Goal: Find specific page/section: Find specific page/section

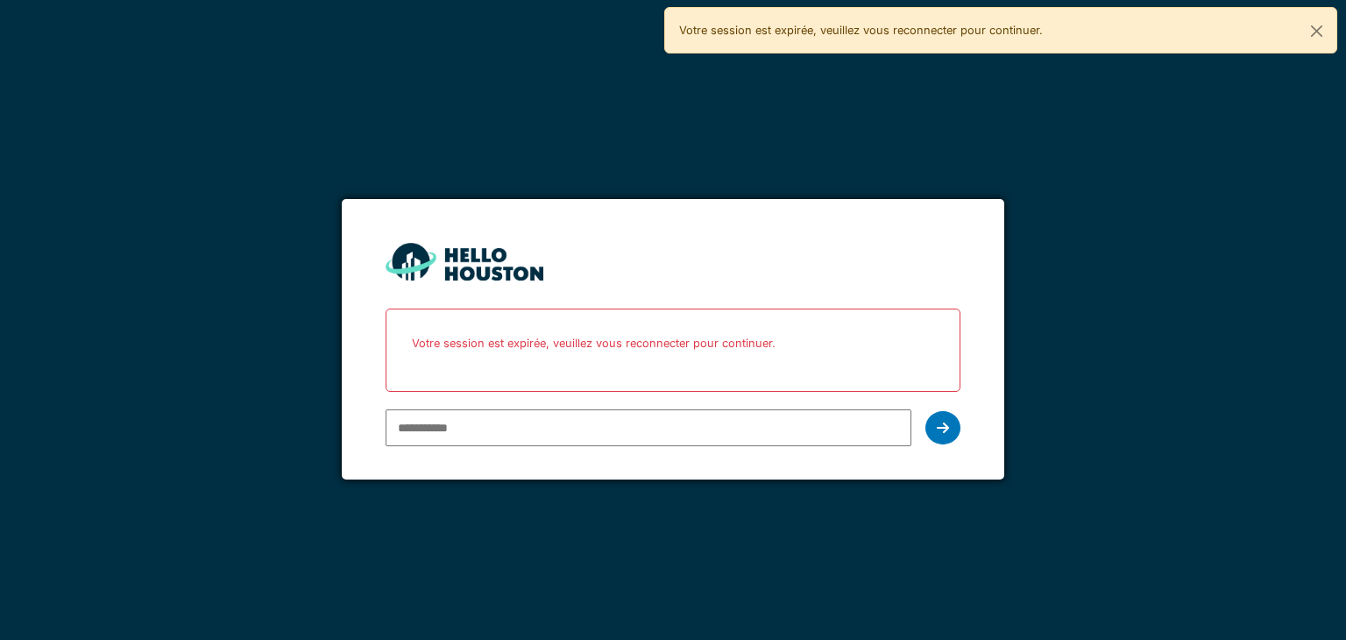
click at [550, 432] on input "email" at bounding box center [648, 427] width 525 height 37
type input "**********"
click at [948, 426] on icon at bounding box center [943, 428] width 12 height 14
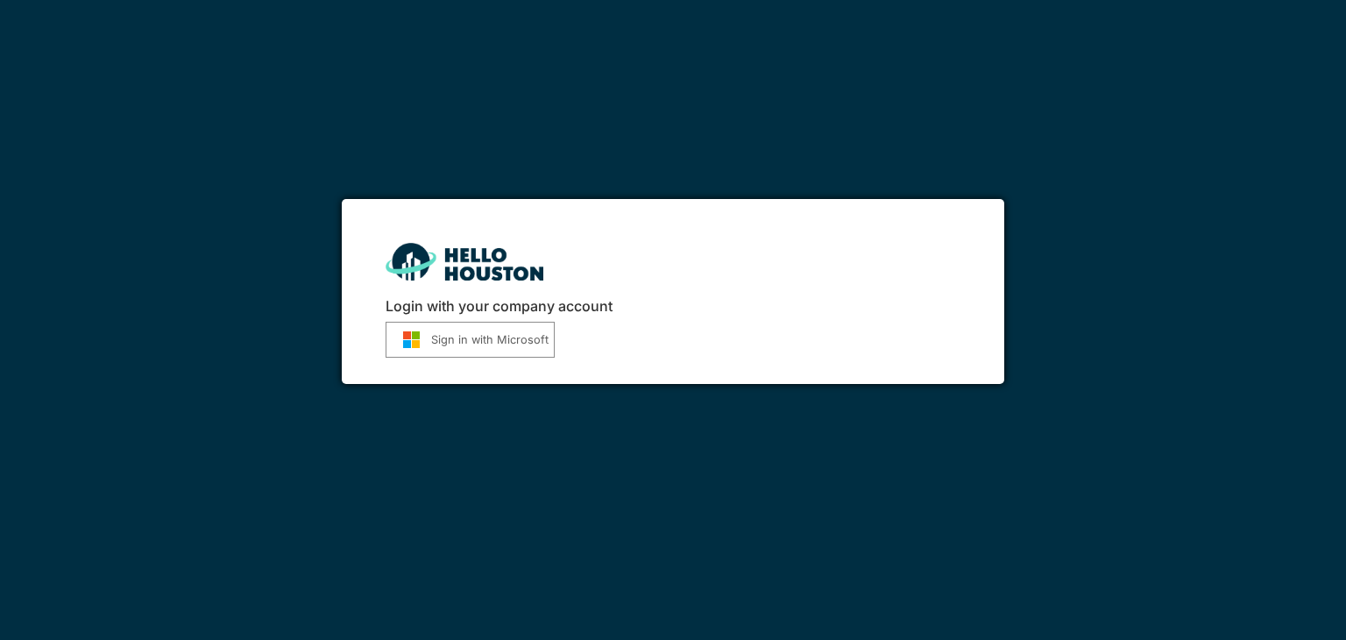
click at [443, 337] on button "Sign in with Microsoft" at bounding box center [470, 340] width 169 height 36
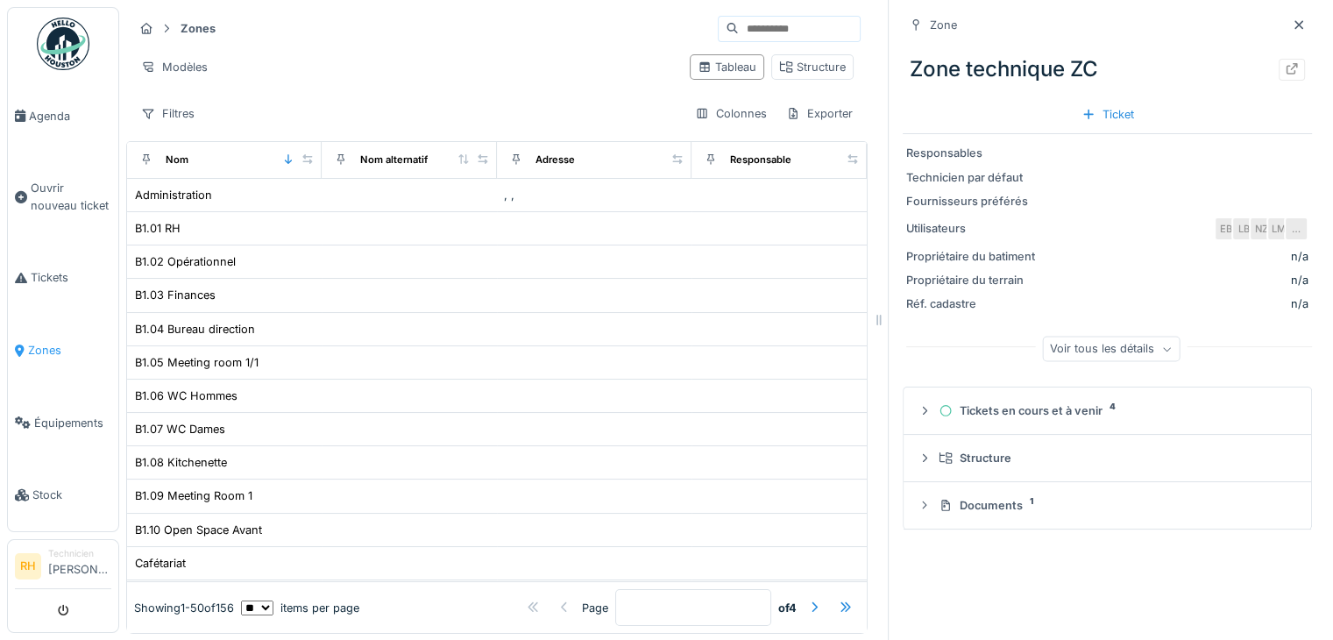
click at [40, 324] on link "Zones" at bounding box center [63, 350] width 110 height 73
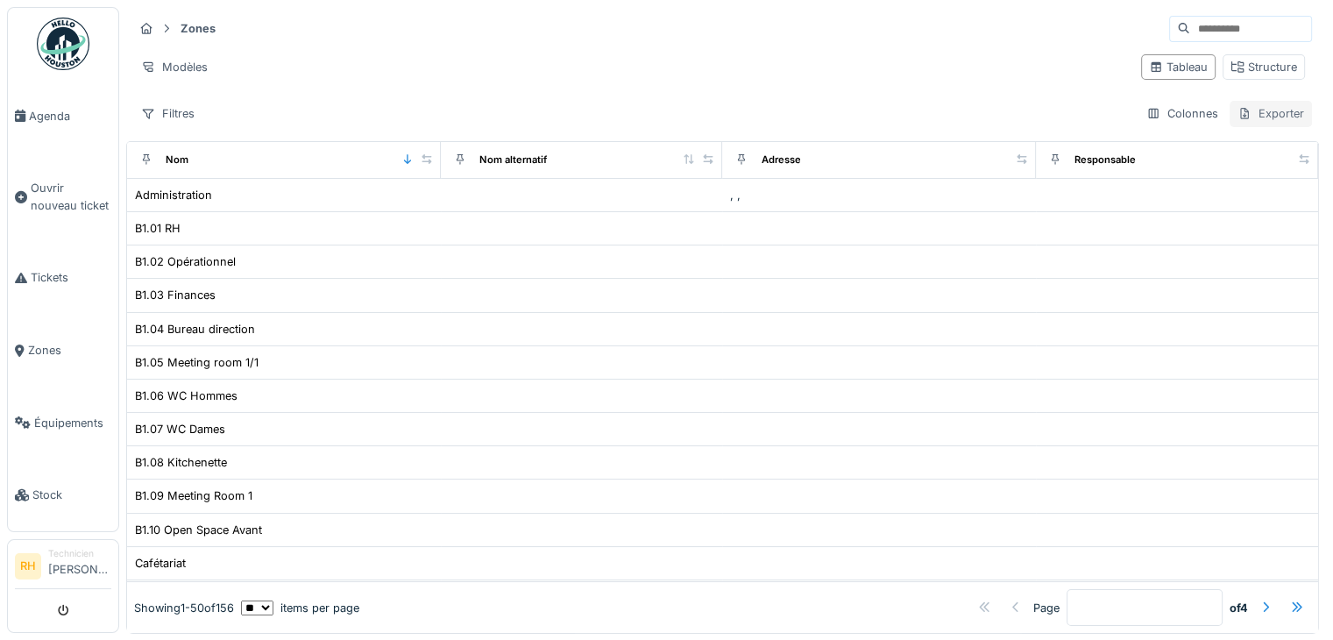
click at [1241, 114] on div "Exporter" at bounding box center [1271, 113] width 82 height 25
drag, startPoint x: 1030, startPoint y: 103, endPoint x: 1040, endPoint y: 100, distance: 11.1
click at [1033, 103] on div "Filtres Colonnes Exporter" at bounding box center [722, 113] width 1179 height 25
click at [1224, 76] on div "Structure" at bounding box center [1264, 66] width 82 height 25
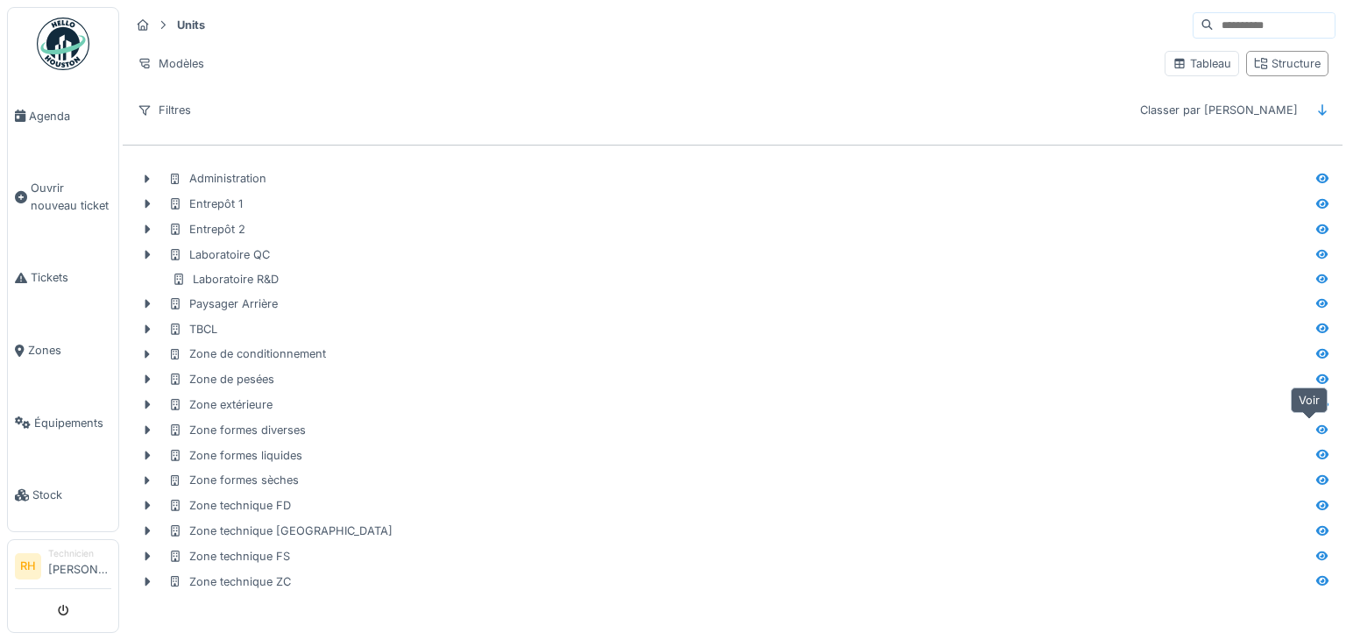
click at [1317, 429] on icon at bounding box center [1323, 429] width 12 height 10
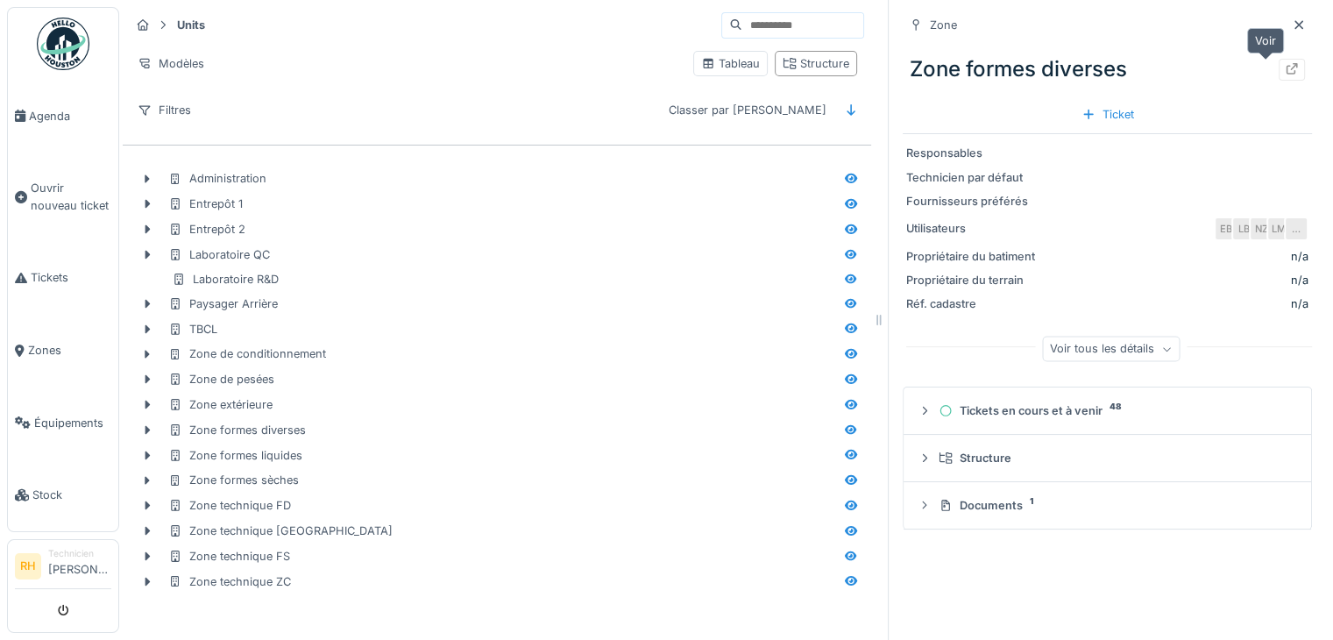
click at [1285, 68] on icon at bounding box center [1292, 68] width 14 height 11
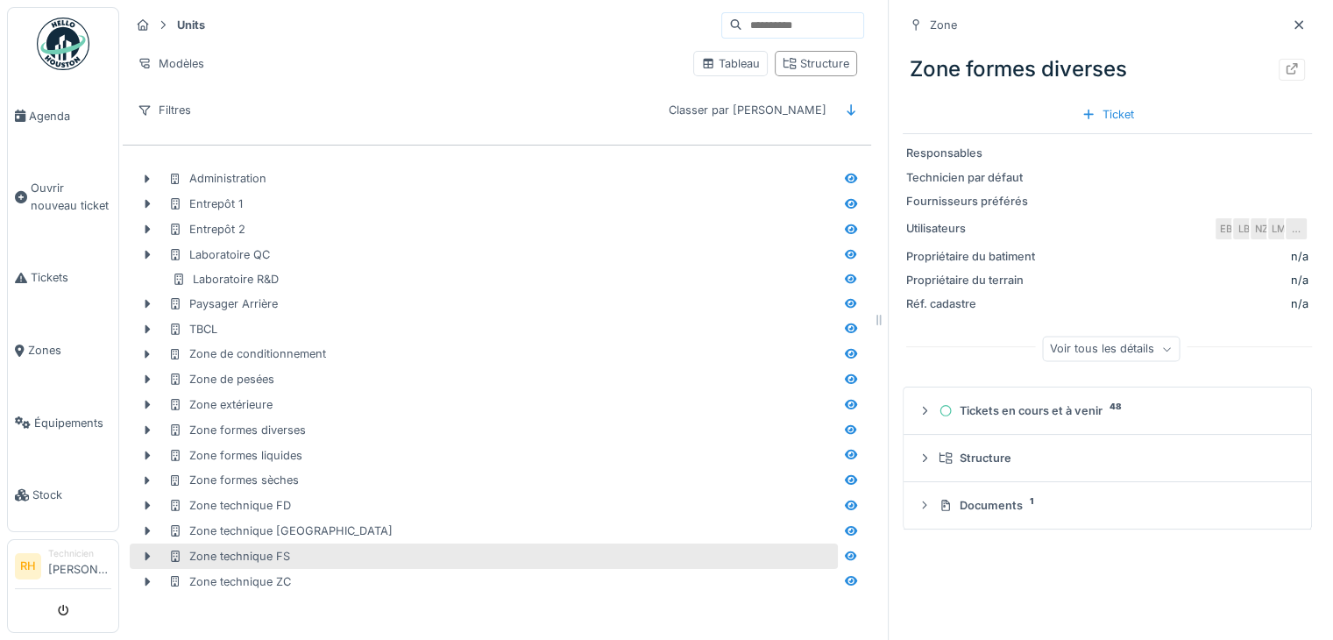
scroll to position [13, 0]
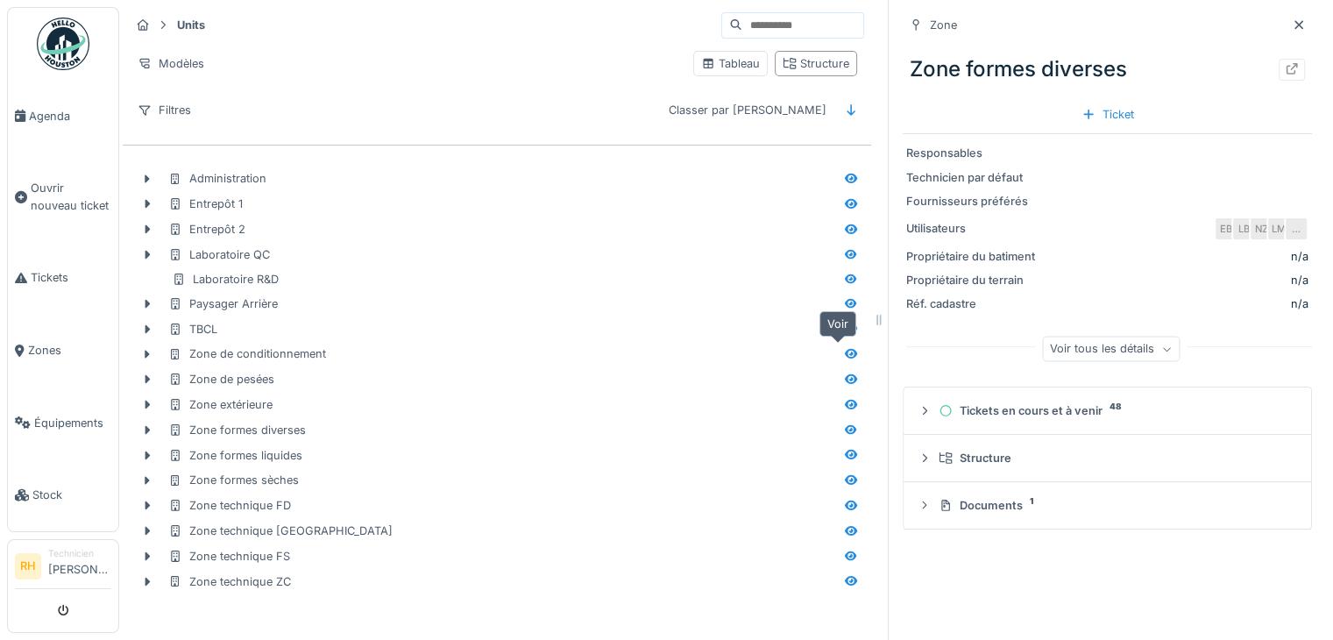
click at [845, 349] on icon at bounding box center [851, 354] width 12 height 10
click at [1287, 63] on icon at bounding box center [1292, 68] width 11 height 11
click at [845, 475] on icon at bounding box center [851, 480] width 12 height 10
click at [1287, 63] on icon at bounding box center [1292, 68] width 11 height 11
click at [844, 373] on icon at bounding box center [851, 378] width 14 height 11
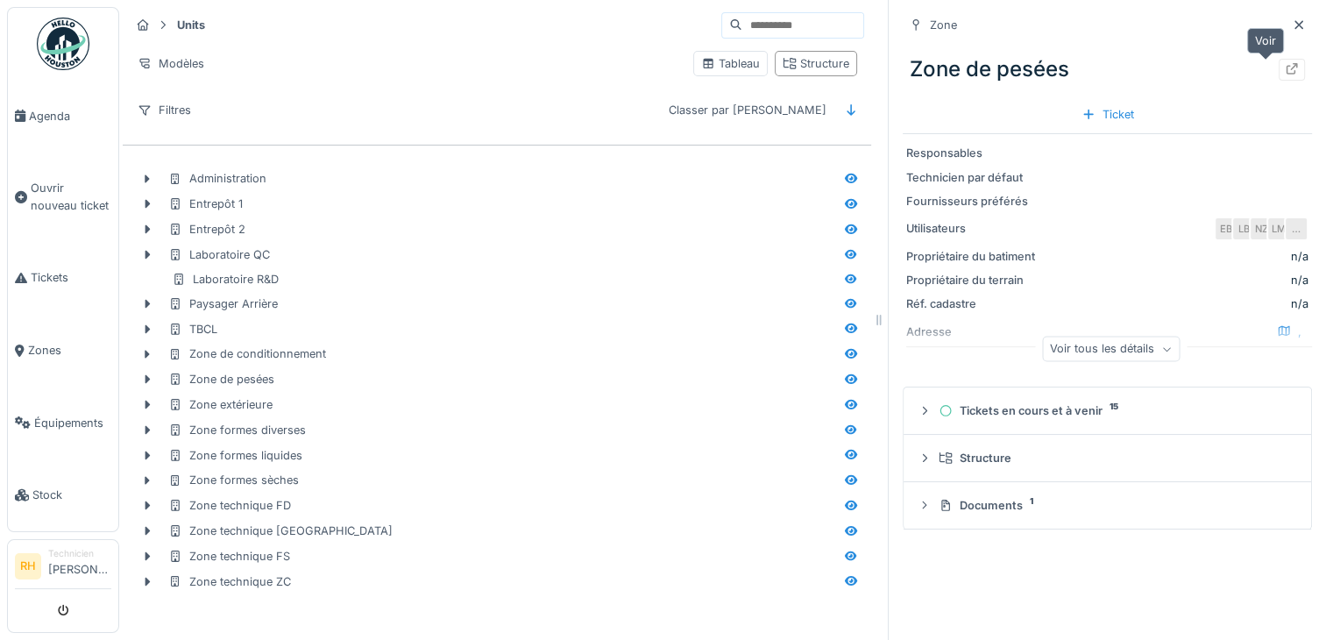
click at [1285, 63] on icon at bounding box center [1292, 68] width 14 height 11
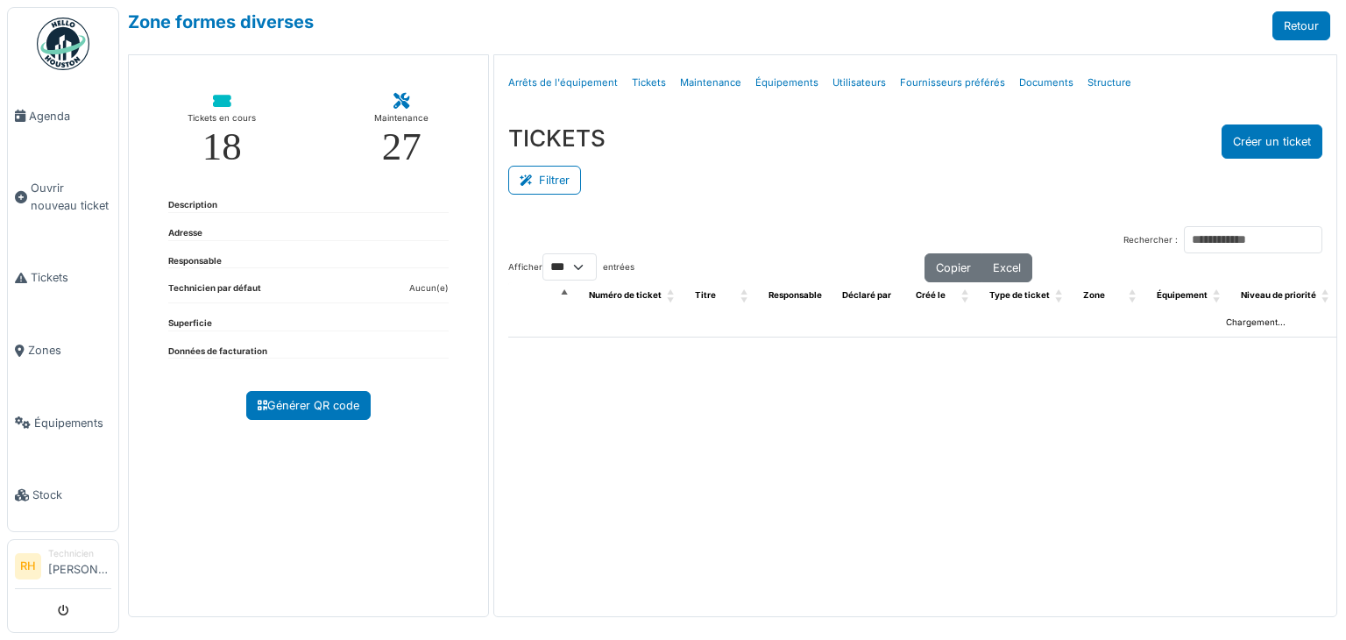
select select "***"
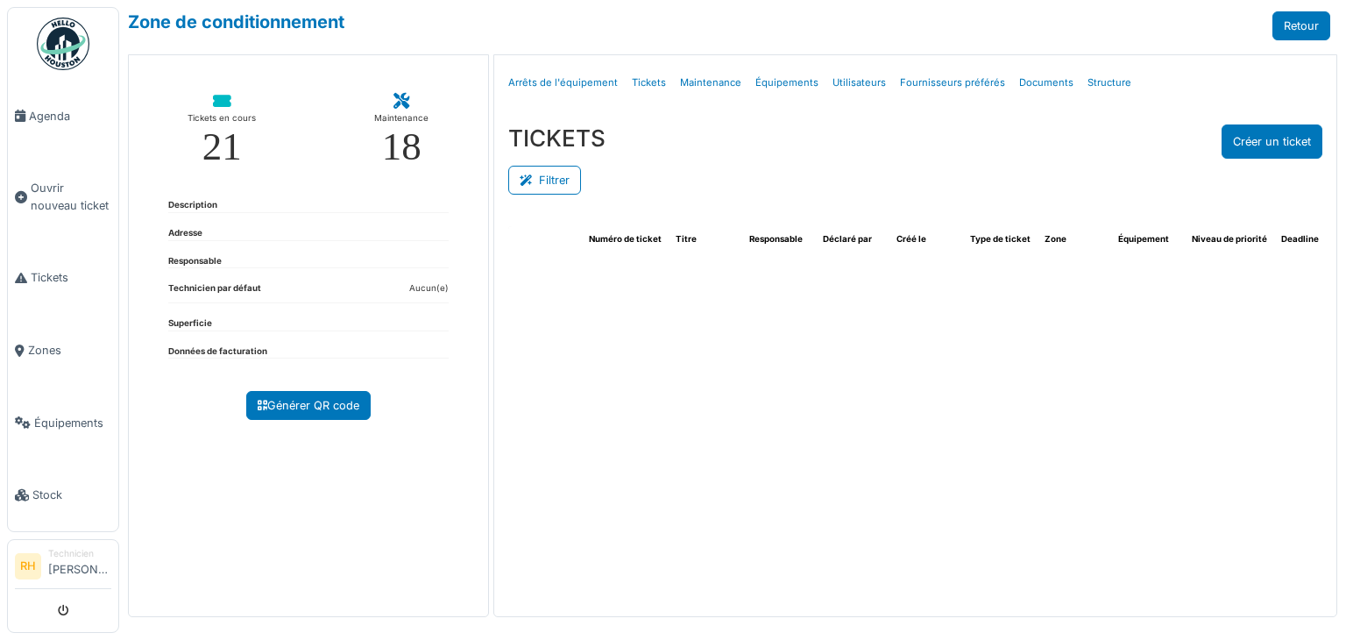
select select "***"
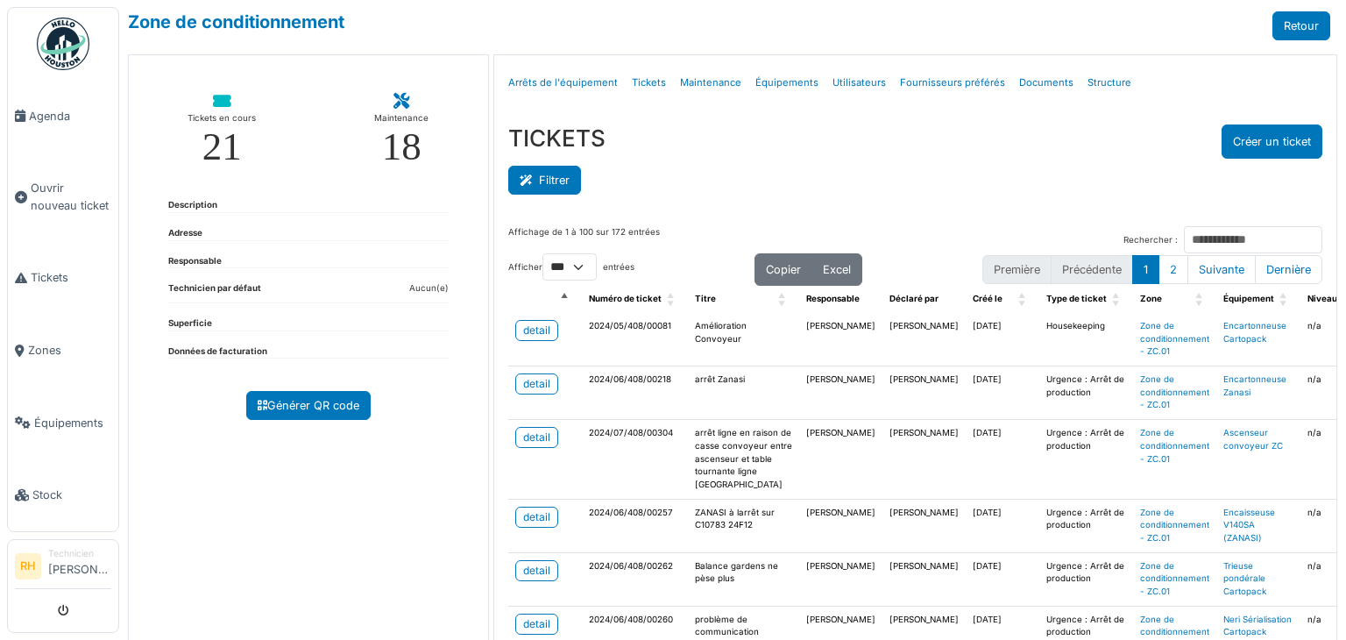
click at [554, 180] on button "Filtrer" at bounding box center [544, 180] width 73 height 29
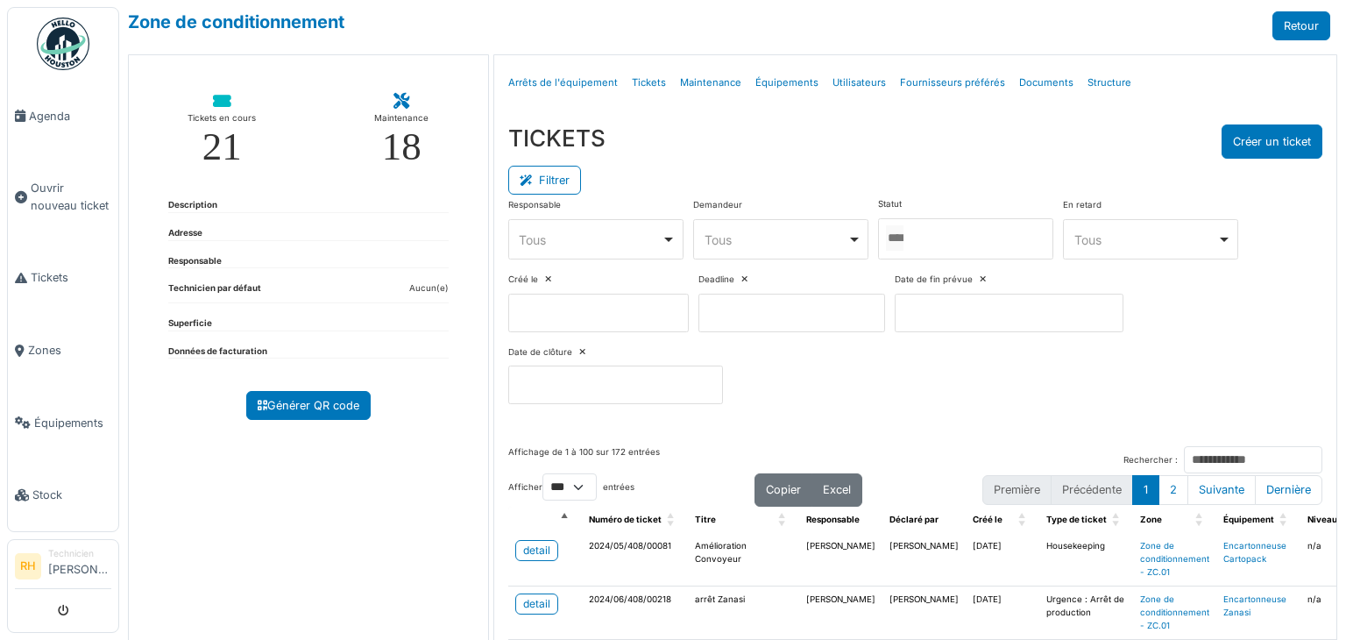
click at [944, 241] on div at bounding box center [965, 238] width 175 height 41
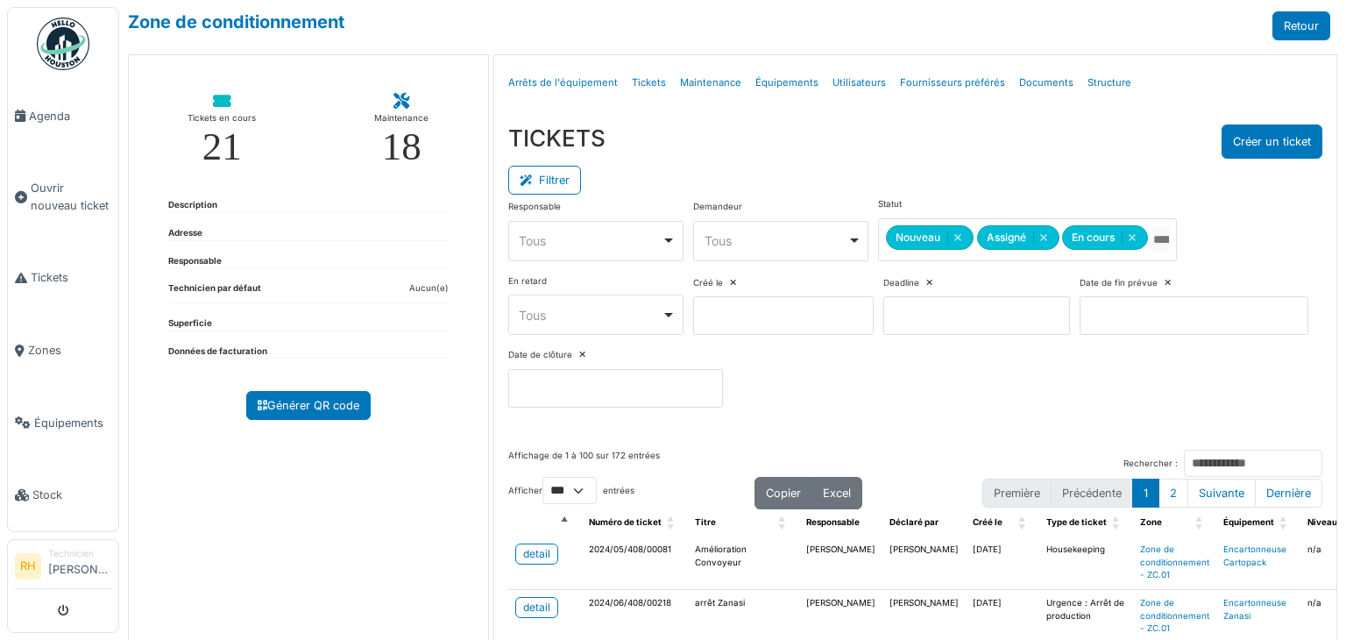
click at [889, 145] on div "TICKETS Créer un ticket" at bounding box center [915, 141] width 814 height 34
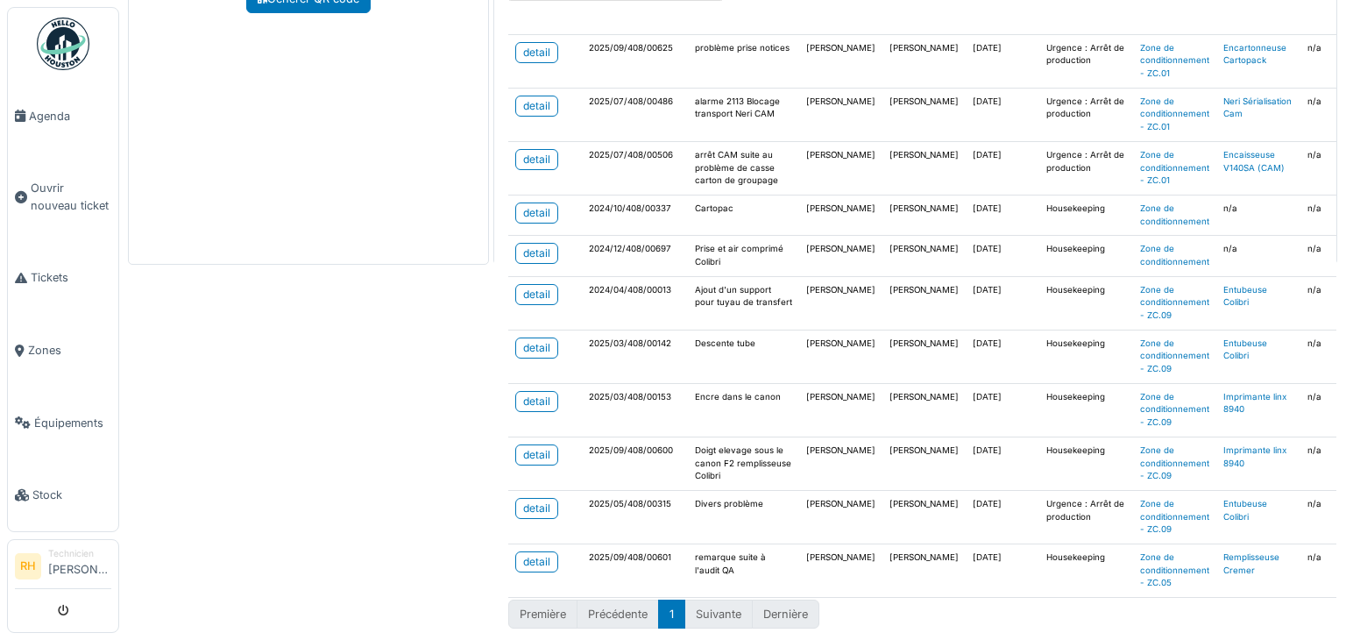
scroll to position [409, 0]
click at [543, 337] on div "detail" at bounding box center [536, 345] width 27 height 16
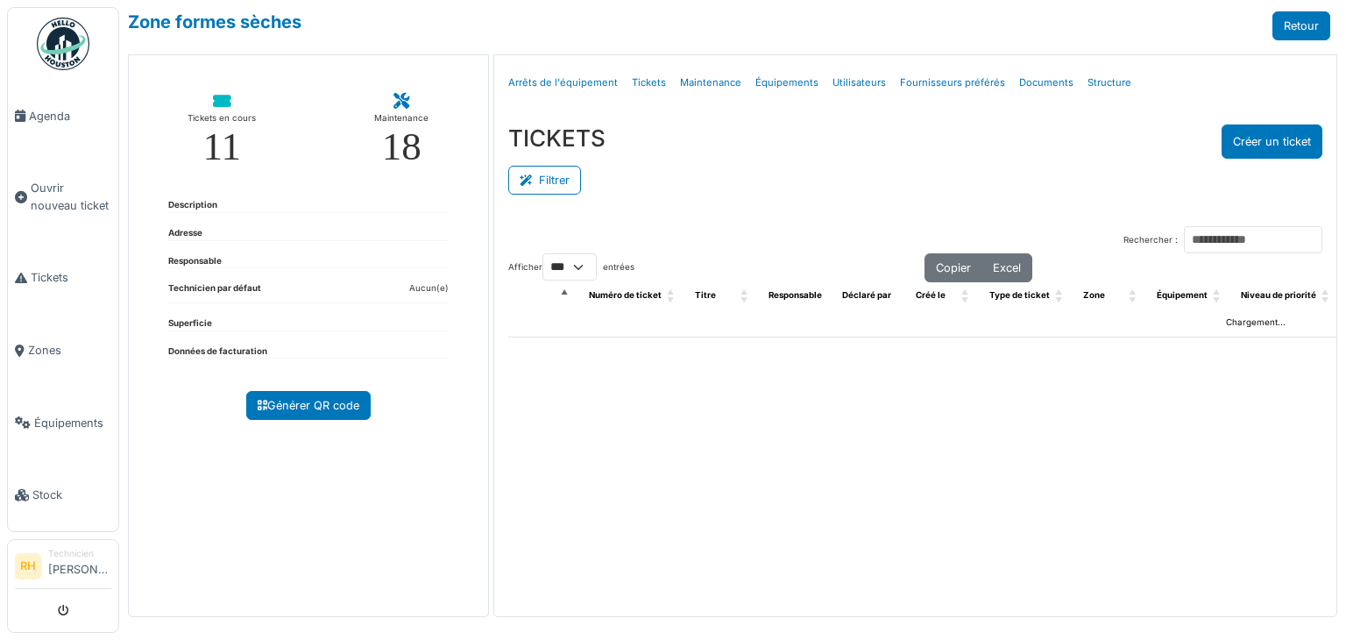
select select "***"
click at [529, 173] on button "Filtrer" at bounding box center [544, 180] width 73 height 29
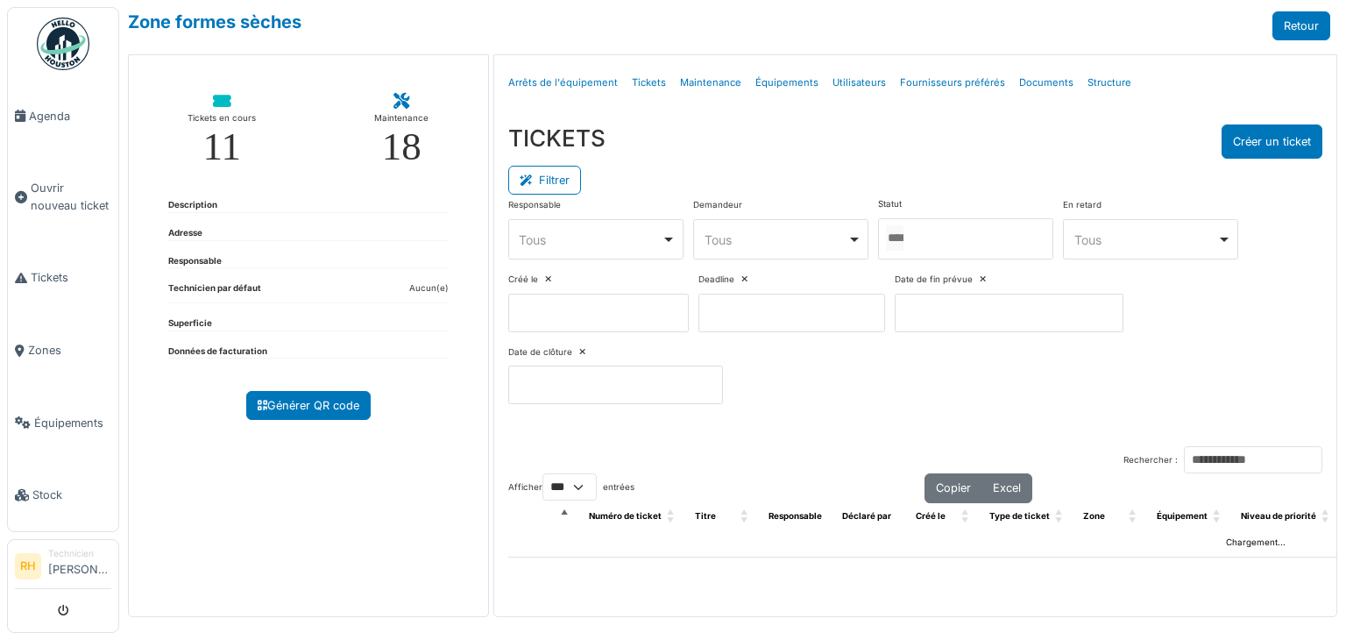
click at [965, 242] on div at bounding box center [965, 238] width 175 height 41
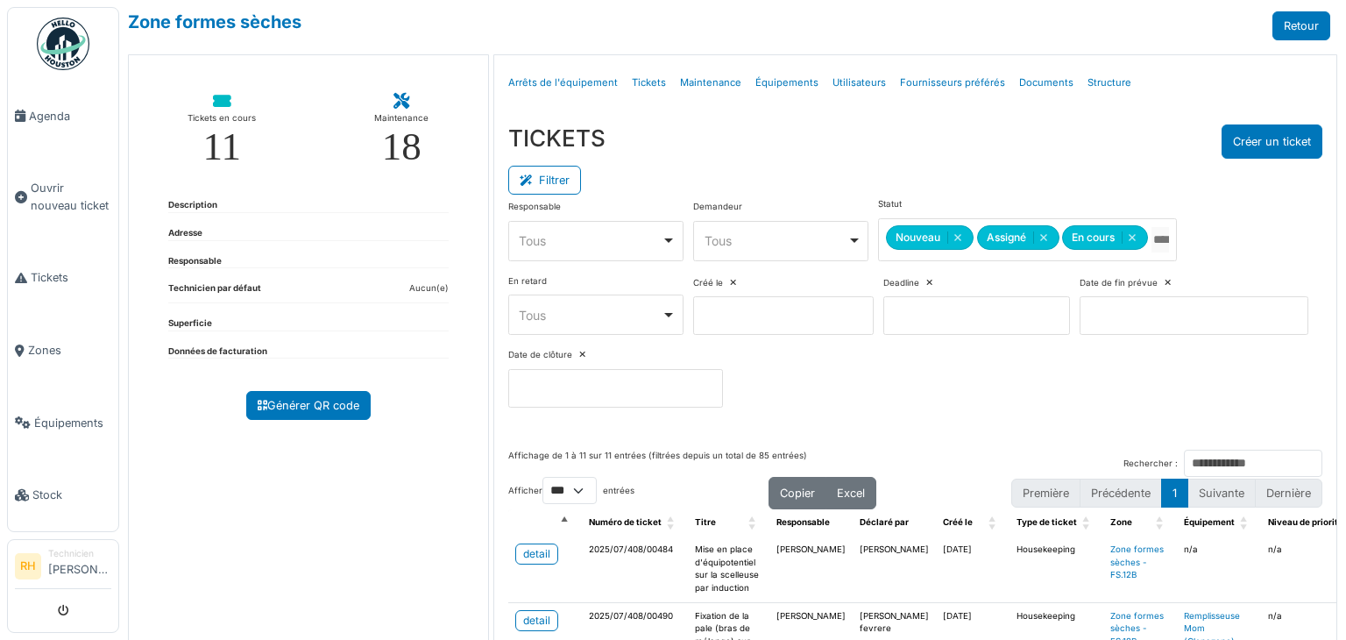
click at [943, 171] on div "Filtrer" at bounding box center [915, 178] width 814 height 39
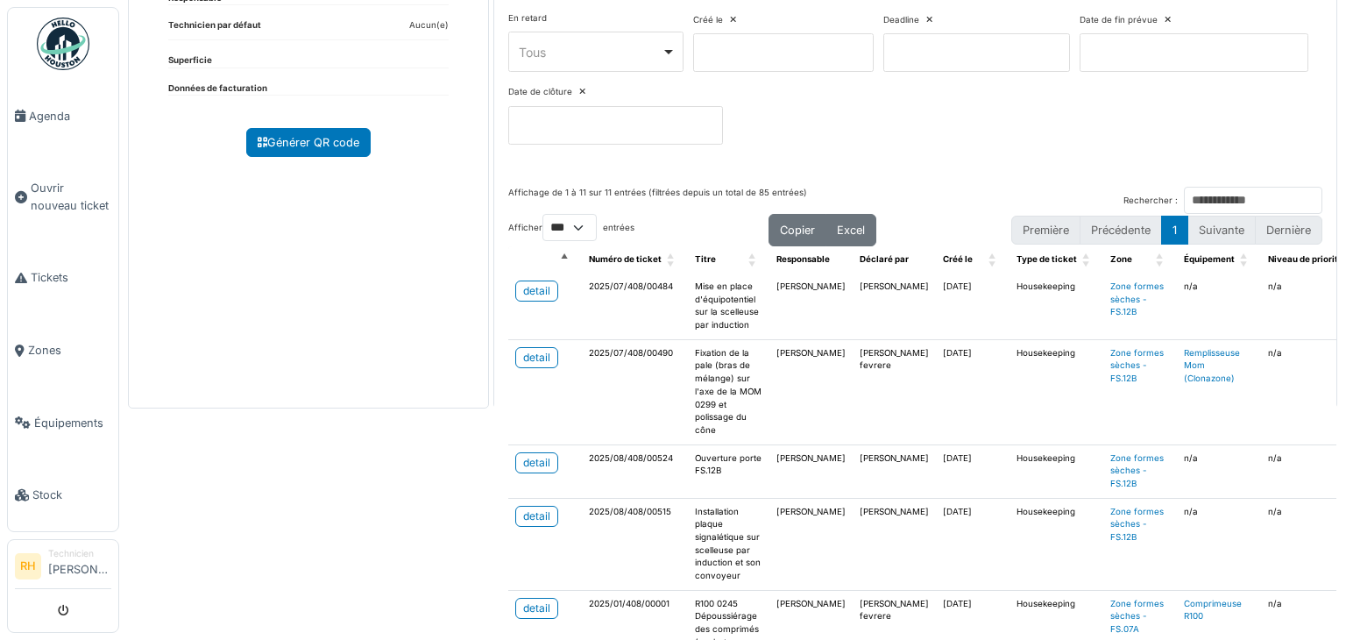
click at [1121, 117] on div "Responsable **** Tous Remove item Tous Axel Koskas Julien André Nicolas Declerc…" at bounding box center [915, 47] width 814 height 224
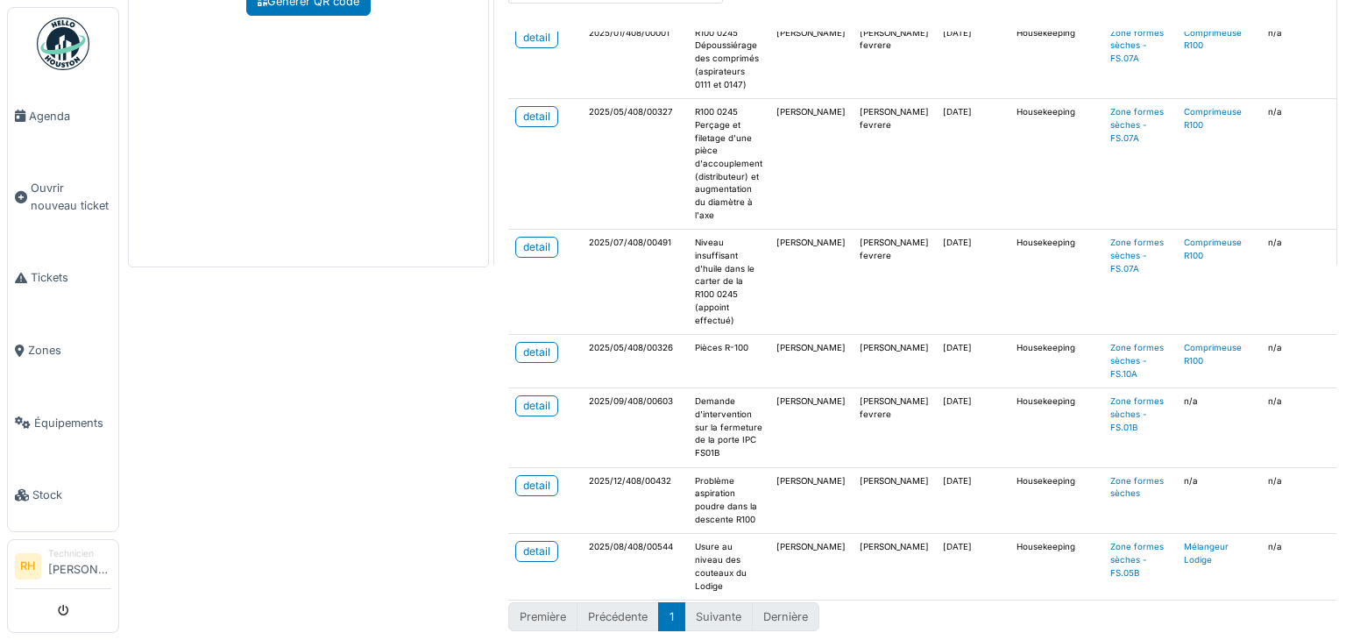
scroll to position [409, 0]
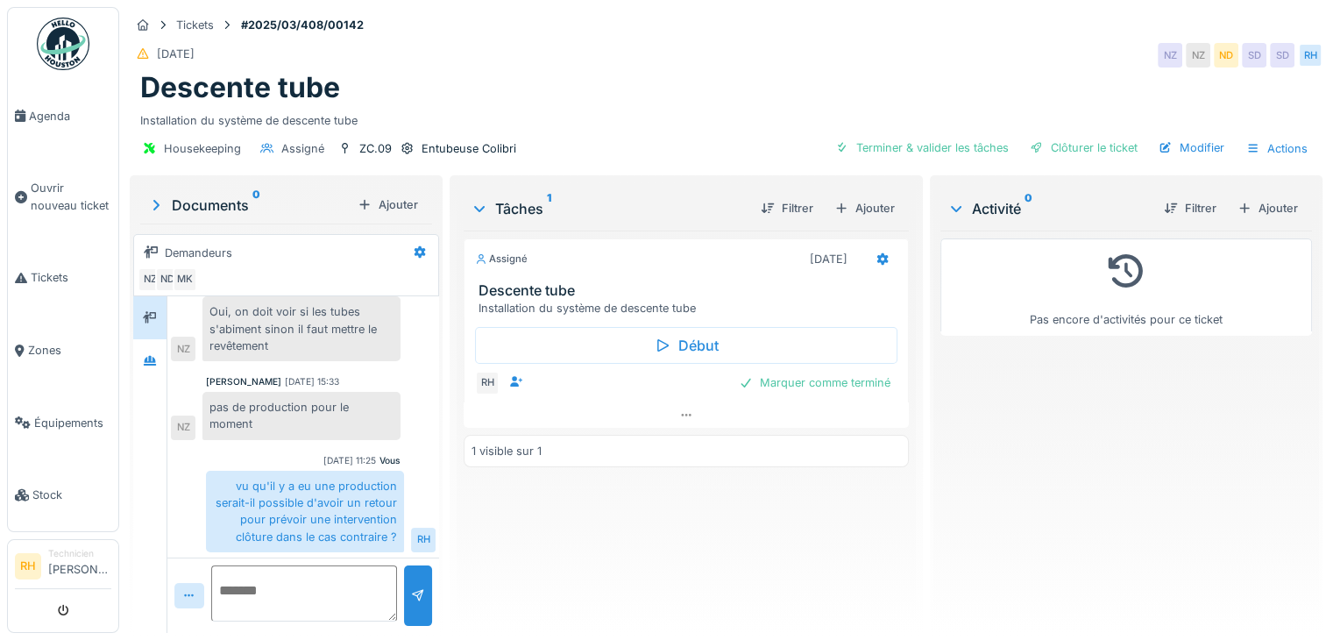
scroll to position [13, 0]
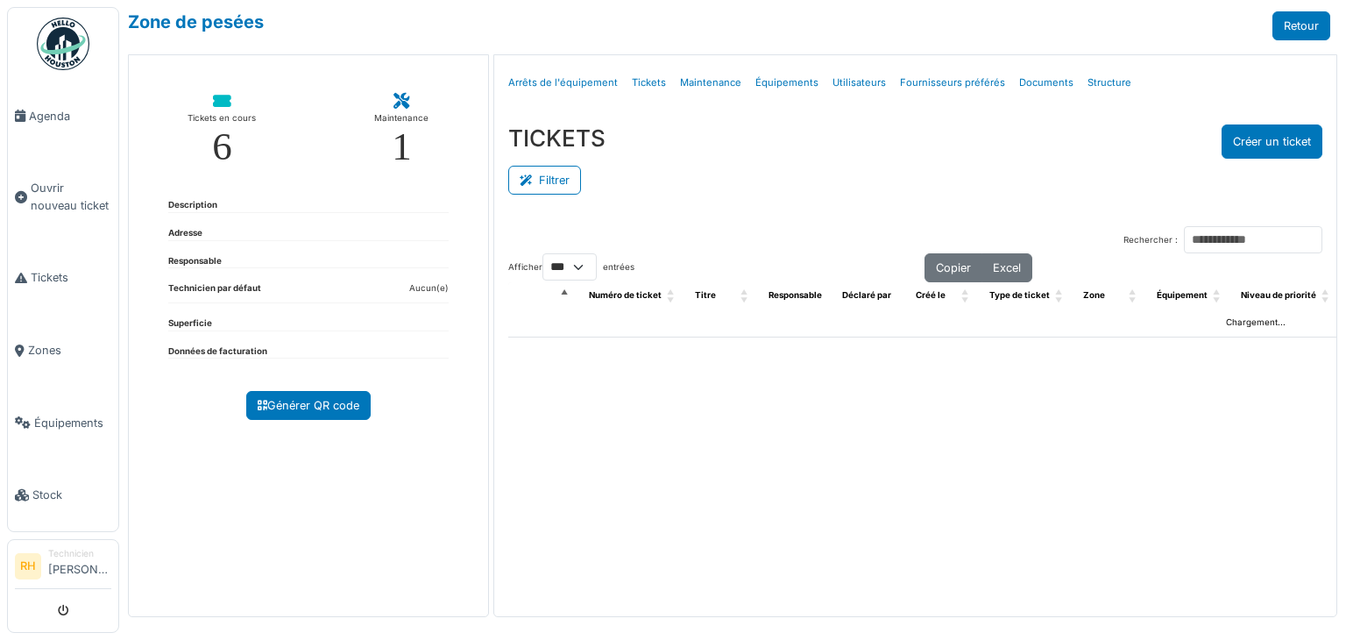
select select "***"
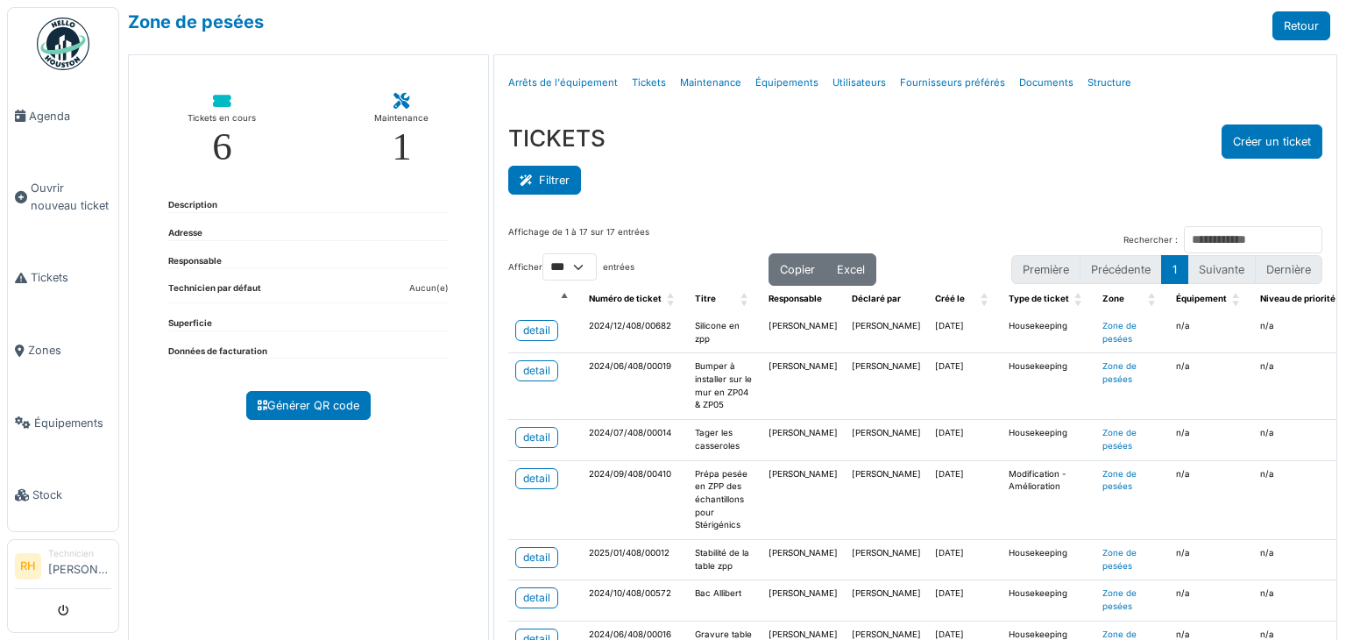
click at [565, 175] on button "Filtrer" at bounding box center [544, 180] width 73 height 29
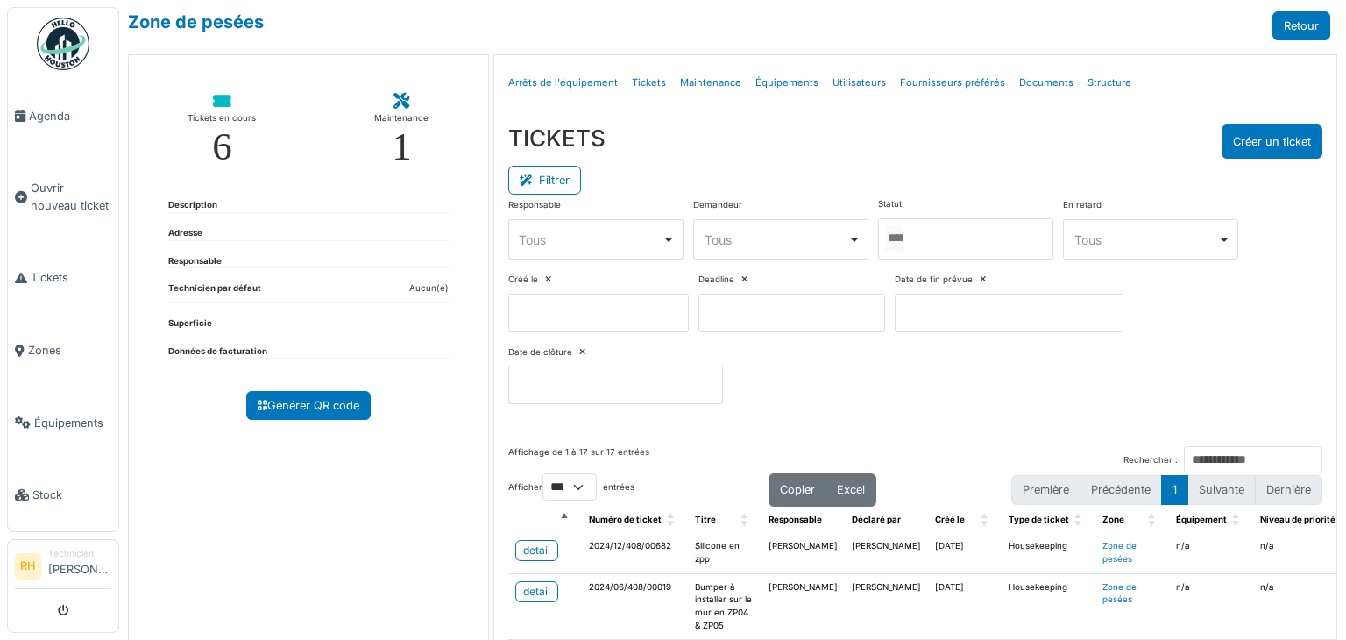
click at [904, 225] on input "Tous" at bounding box center [895, 237] width 18 height 25
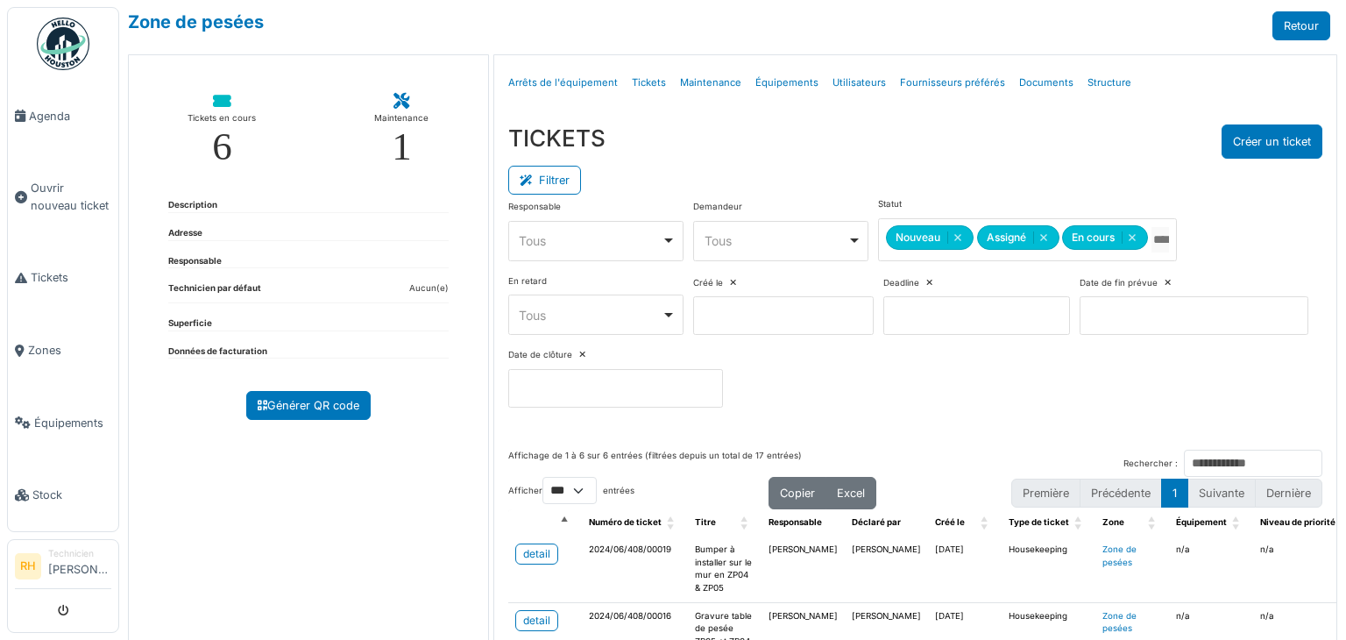
click at [930, 172] on div "Filtrer" at bounding box center [915, 178] width 814 height 39
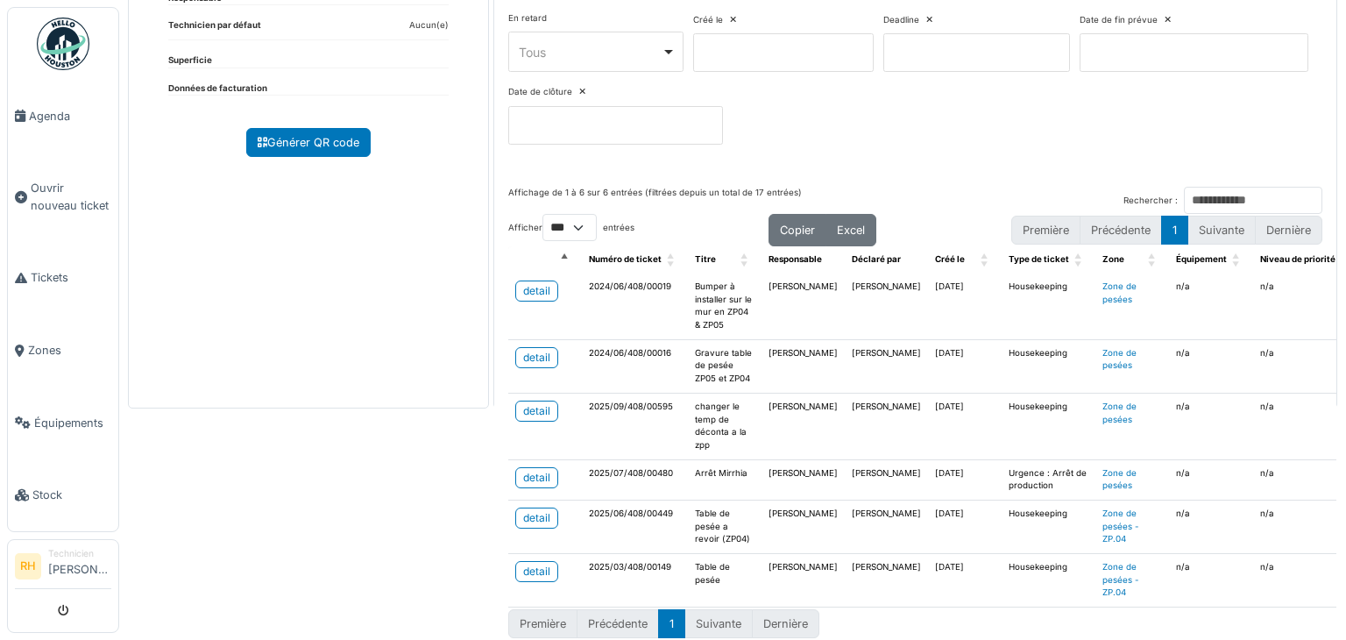
scroll to position [299, 0]
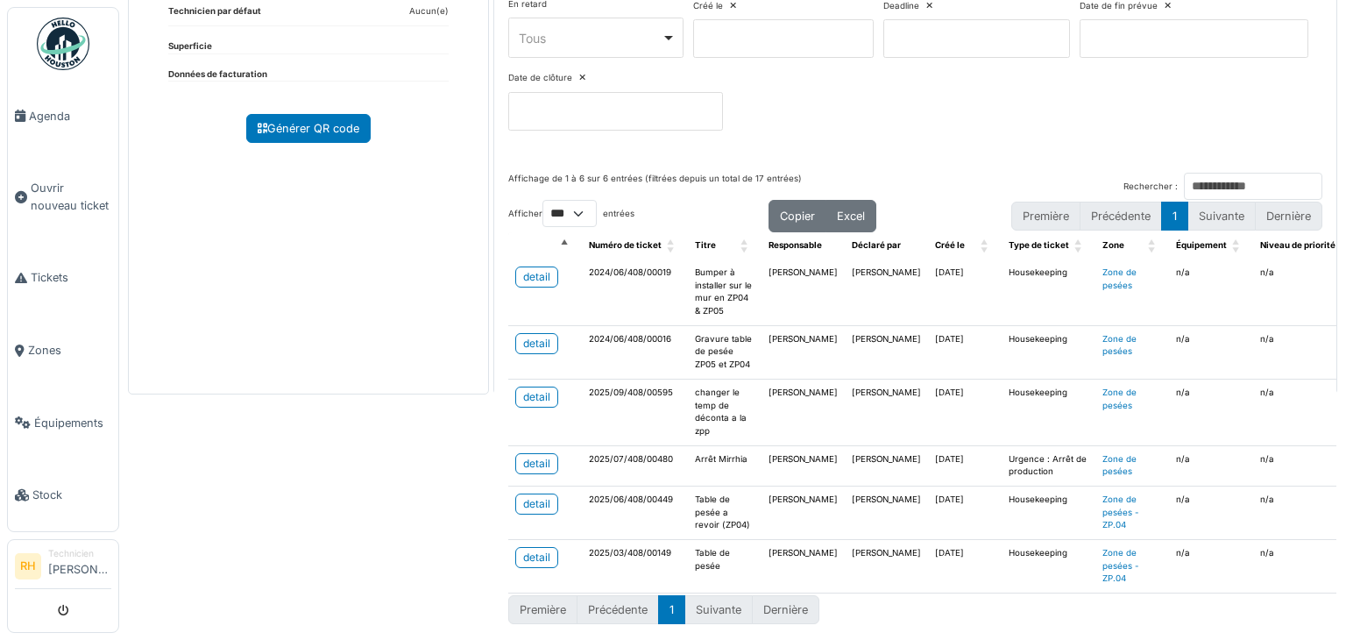
click at [455, 445] on div "Zone de pesées Retour Tickets en cours 6 Maintenance 1 Description Adresse Resp…" at bounding box center [732, 320] width 1227 height 640
